Goal: Transaction & Acquisition: Obtain resource

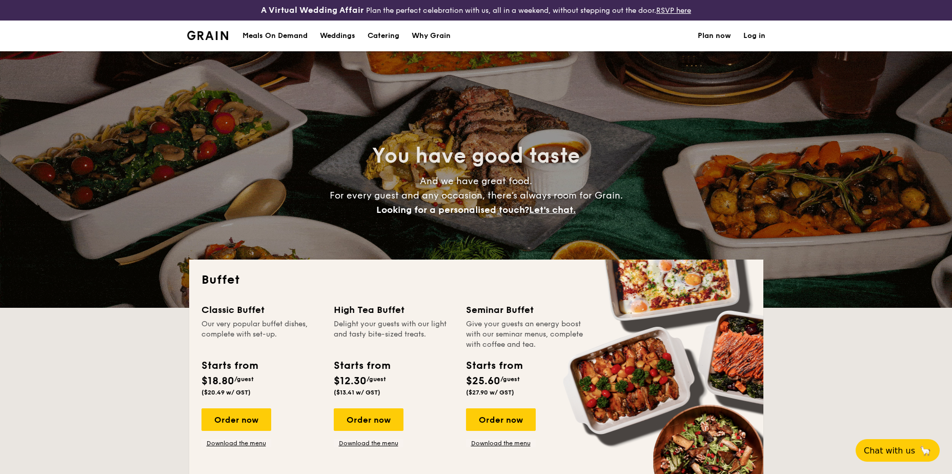
select select
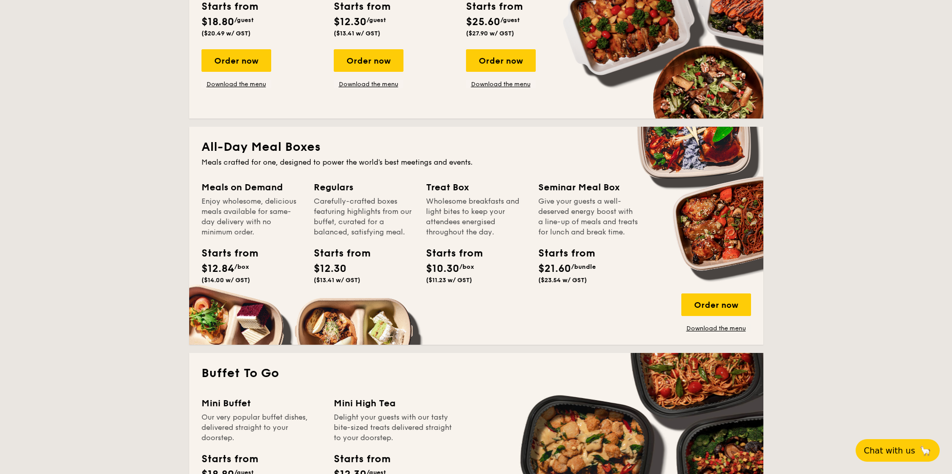
scroll to position [410, 0]
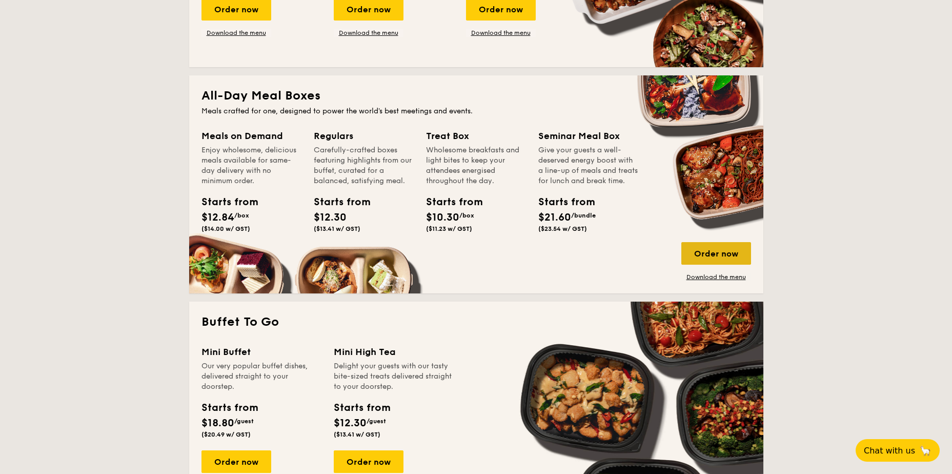
click at [702, 251] on div "Order now" at bounding box center [717, 253] width 70 height 23
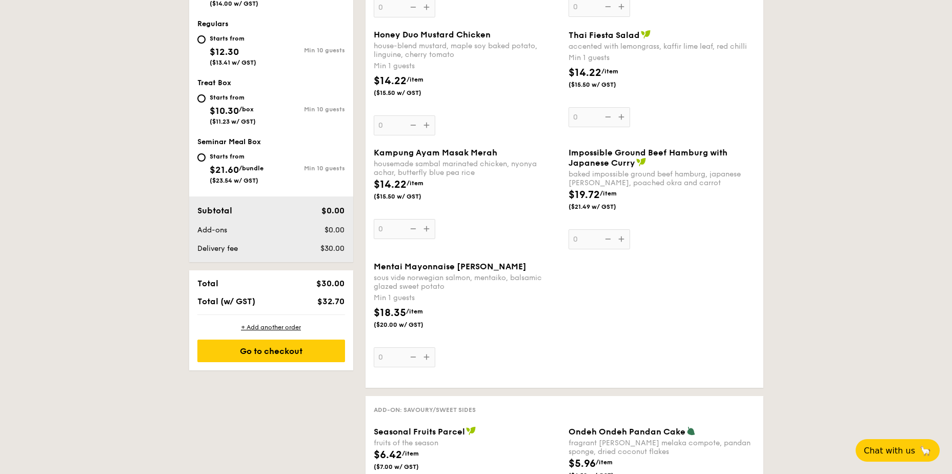
scroll to position [513, 0]
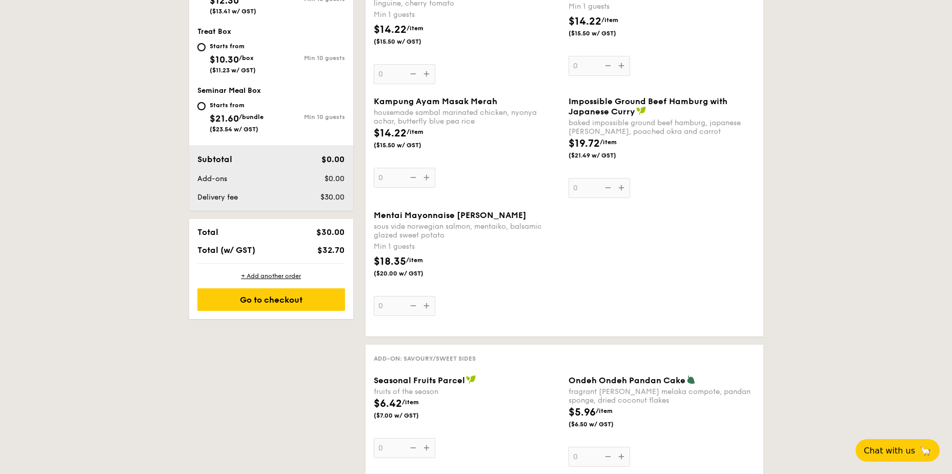
select select
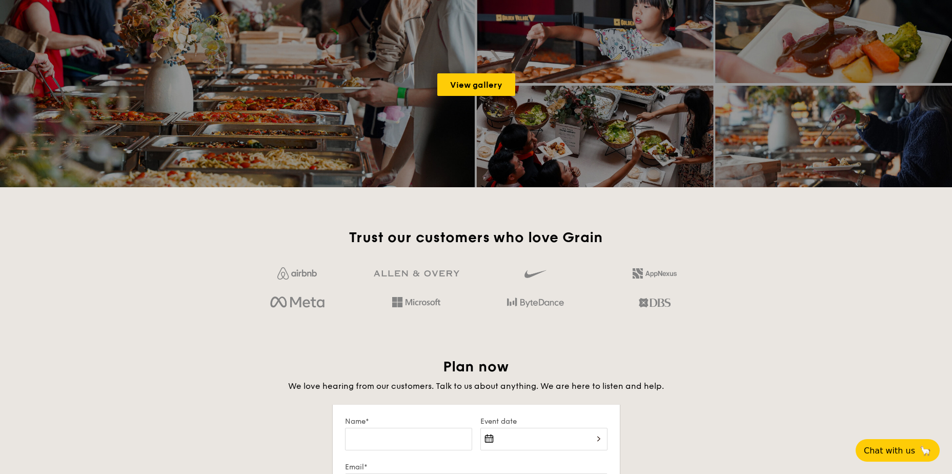
scroll to position [1274, 0]
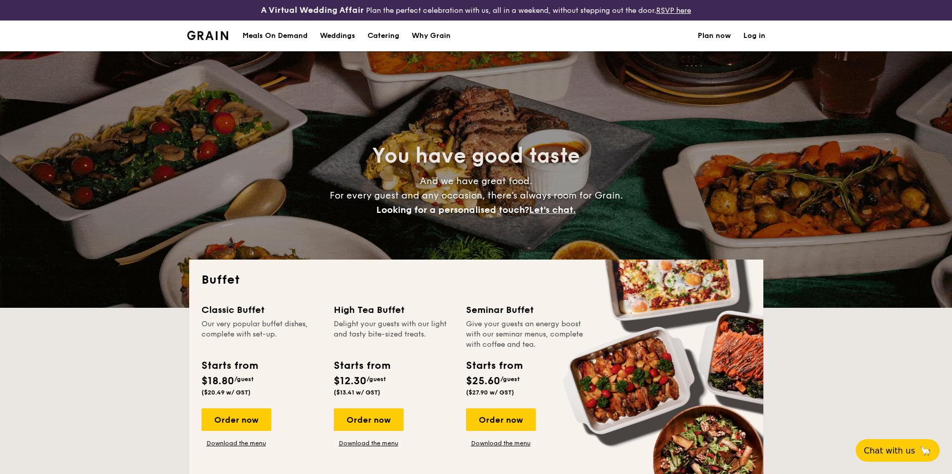
select select
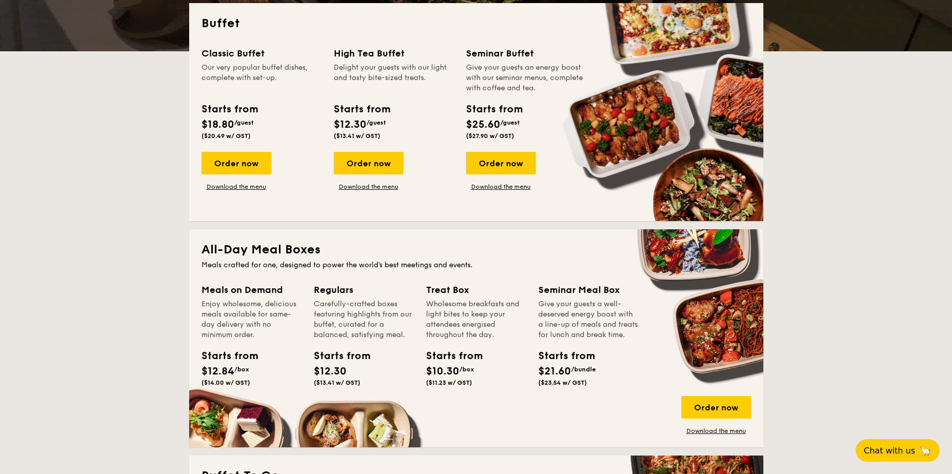
scroll to position [410, 0]
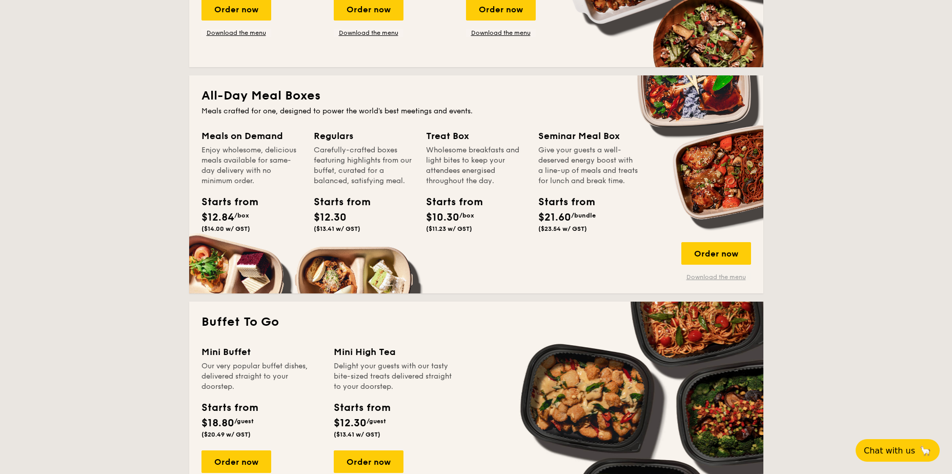
click at [706, 278] on link "Download the menu" at bounding box center [717, 277] width 70 height 8
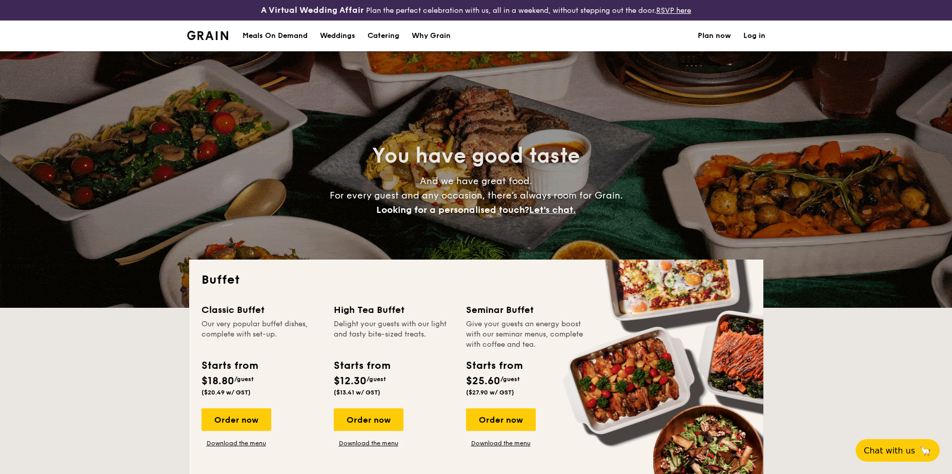
select select
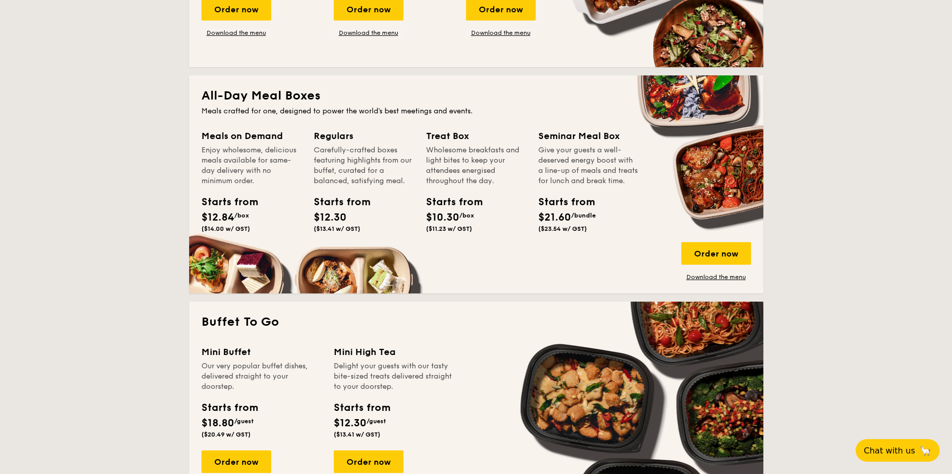
scroll to position [410, 0]
